Goal: Transaction & Acquisition: Purchase product/service

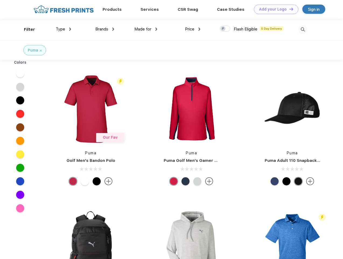
click at [274, 9] on link "Add your Logo Design Tool" at bounding box center [276, 9] width 44 height 9
click at [0, 0] on div "Design Tool" at bounding box center [0, 0] width 0 height 0
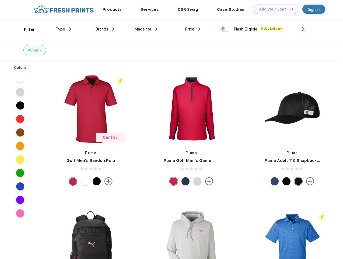
click at [289, 9] on link "Add your Logo Design Tool" at bounding box center [276, 9] width 44 height 9
click at [26, 29] on div "Filter" at bounding box center [29, 29] width 11 height 6
click at [64, 29] on span "Type" at bounding box center [60, 29] width 9 height 5
click at [105, 29] on span "Brands" at bounding box center [101, 29] width 13 height 5
click at [146, 29] on span "Made for" at bounding box center [142, 29] width 17 height 5
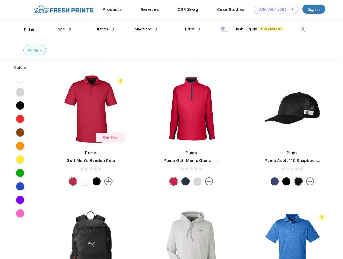
click at [193, 29] on span "Price" at bounding box center [189, 29] width 9 height 5
click at [225, 29] on div at bounding box center [225, 29] width 11 height 6
click at [223, 29] on input "checkbox" at bounding box center [222, 27] width 4 height 4
click at [303, 29] on img at bounding box center [302, 29] width 9 height 9
